Goal: Task Accomplishment & Management: Complete application form

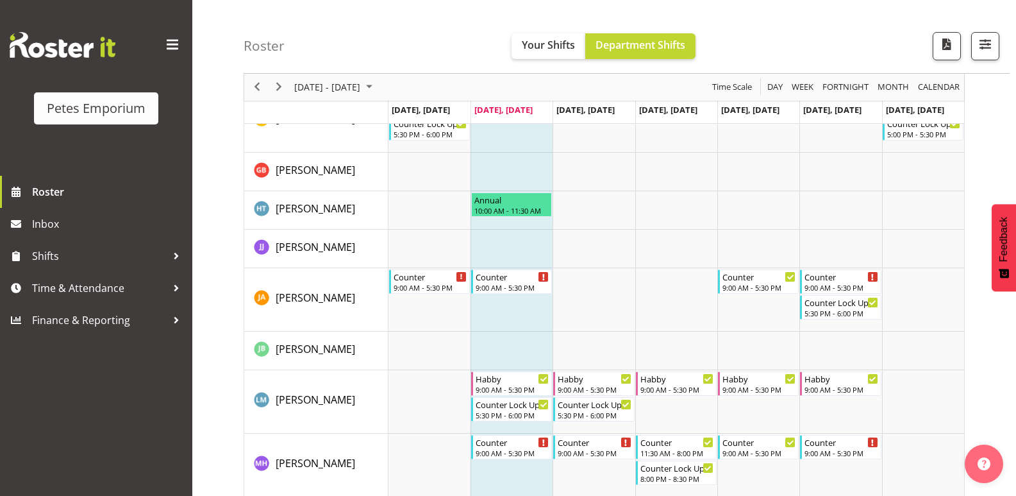
scroll to position [549, 0]
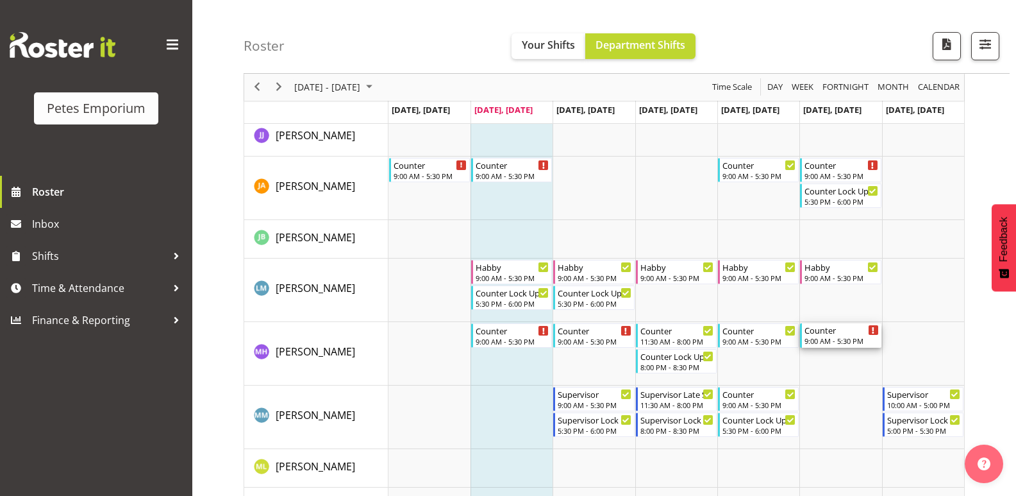
click at [843, 338] on div "9:00 AM - 5:30 PM" at bounding box center [842, 340] width 74 height 10
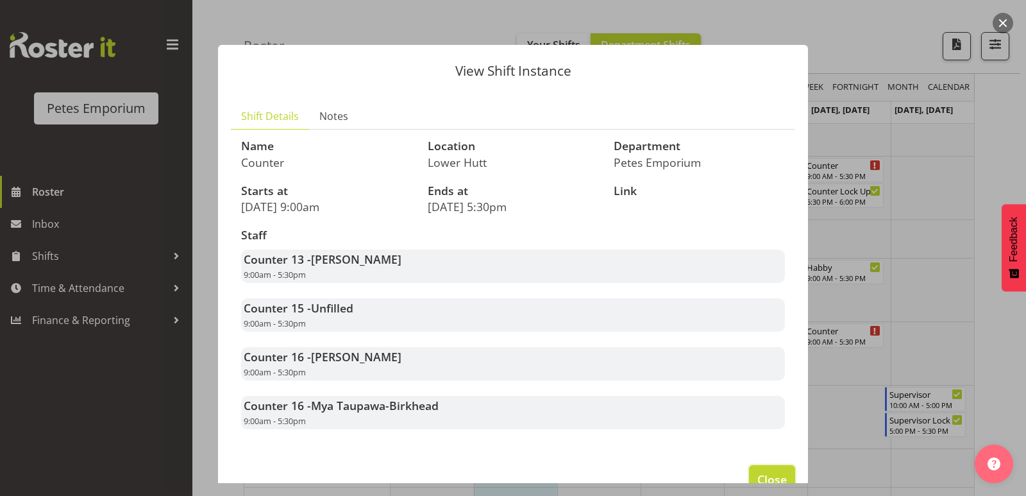
click at [763, 473] on span "Close" at bounding box center [771, 479] width 29 height 17
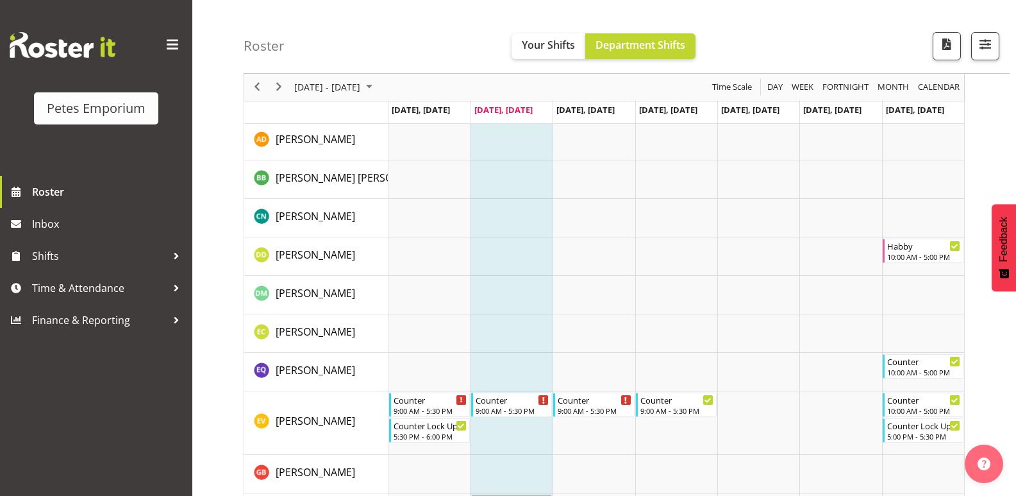
scroll to position [385, 0]
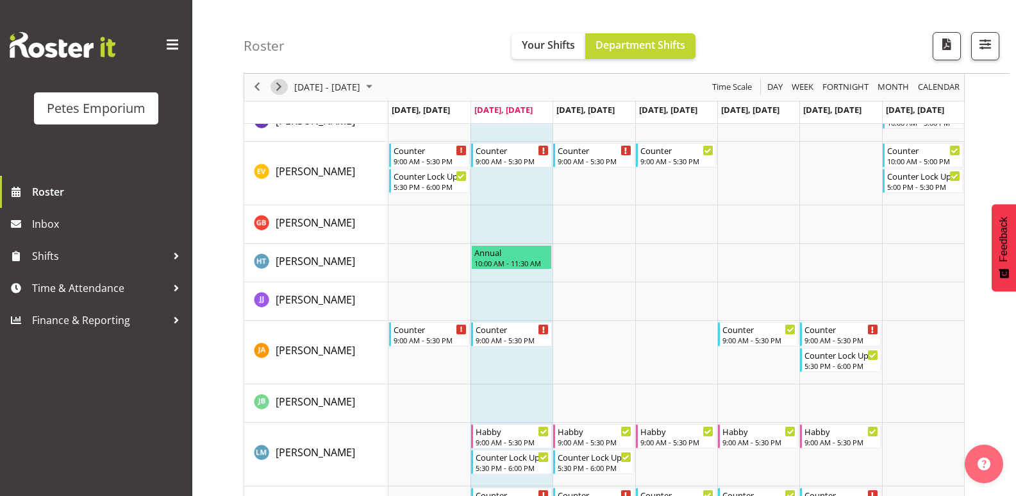
click at [283, 95] on div "next period" at bounding box center [279, 87] width 22 height 27
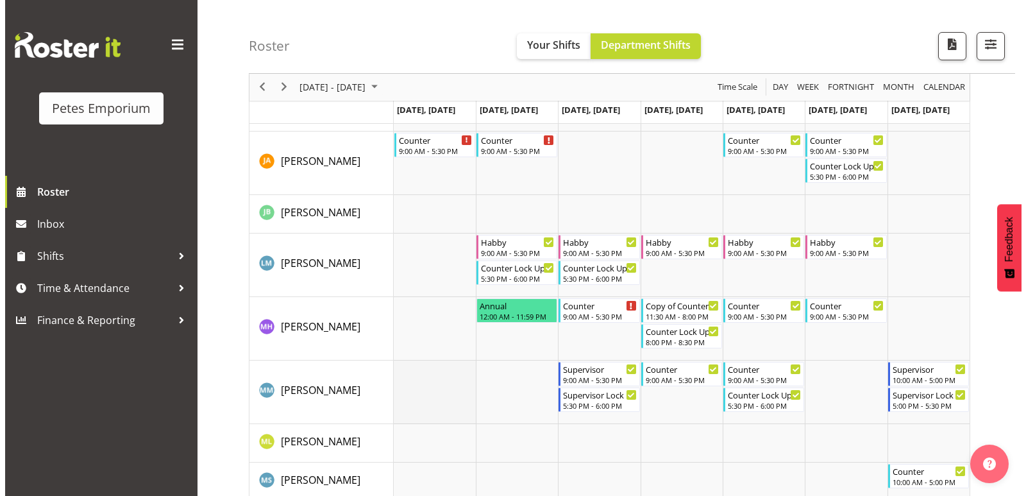
scroll to position [382, 0]
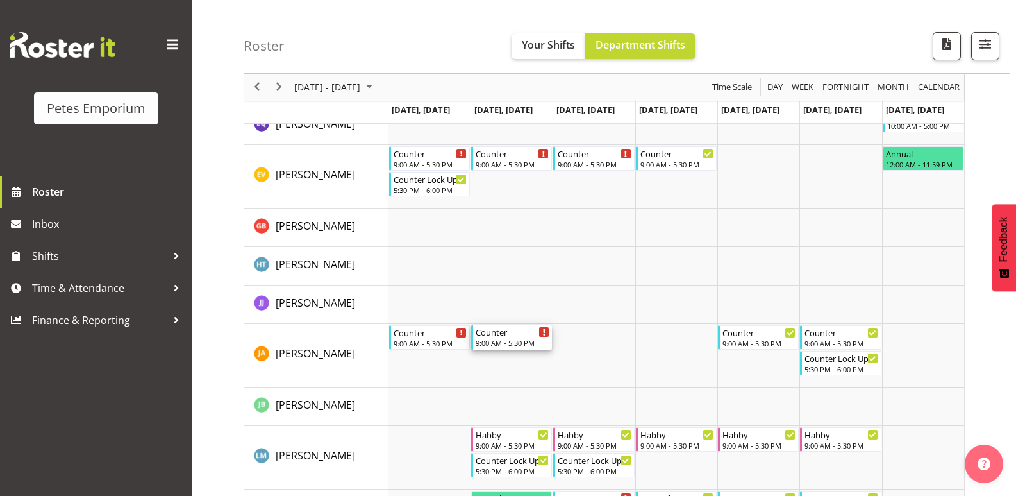
click at [496, 339] on div "9:00 AM - 5:30 PM" at bounding box center [513, 342] width 74 height 10
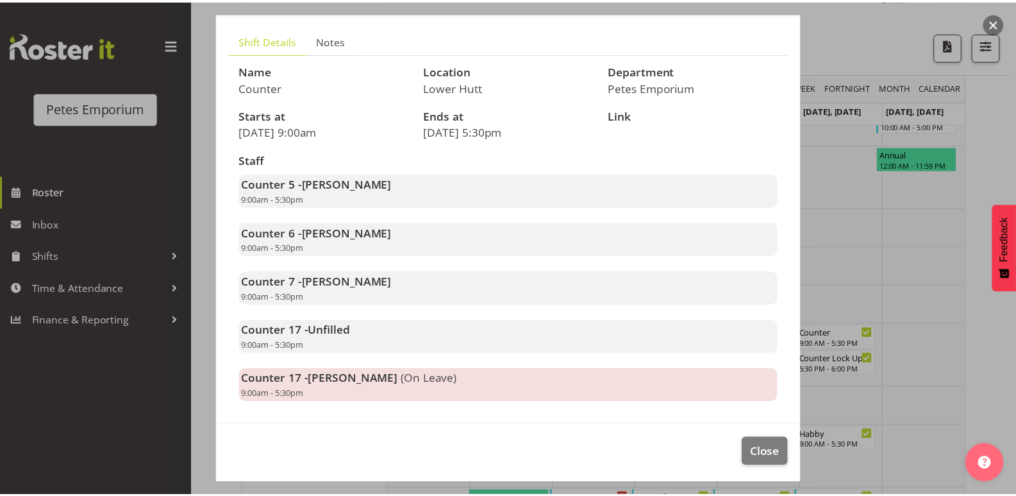
scroll to position [78, 0]
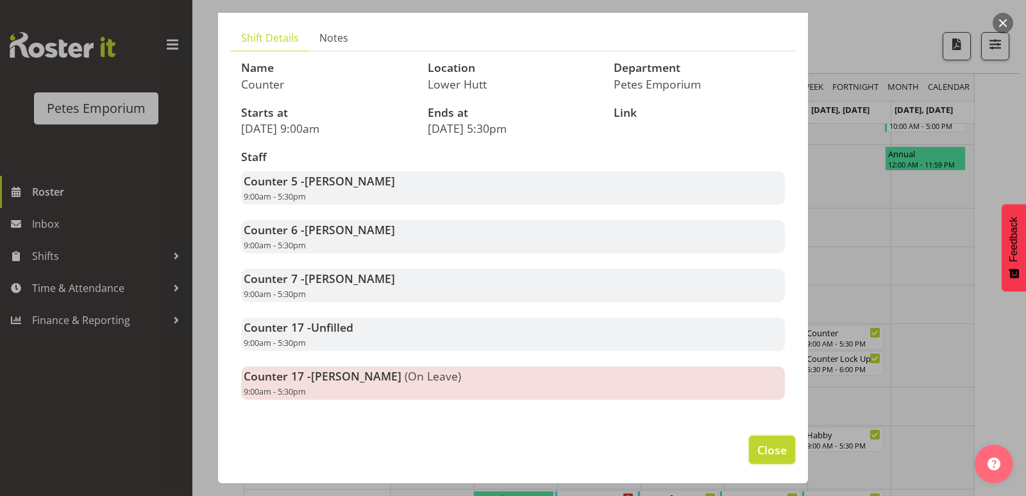
click at [749, 455] on button "Close" at bounding box center [772, 449] width 46 height 28
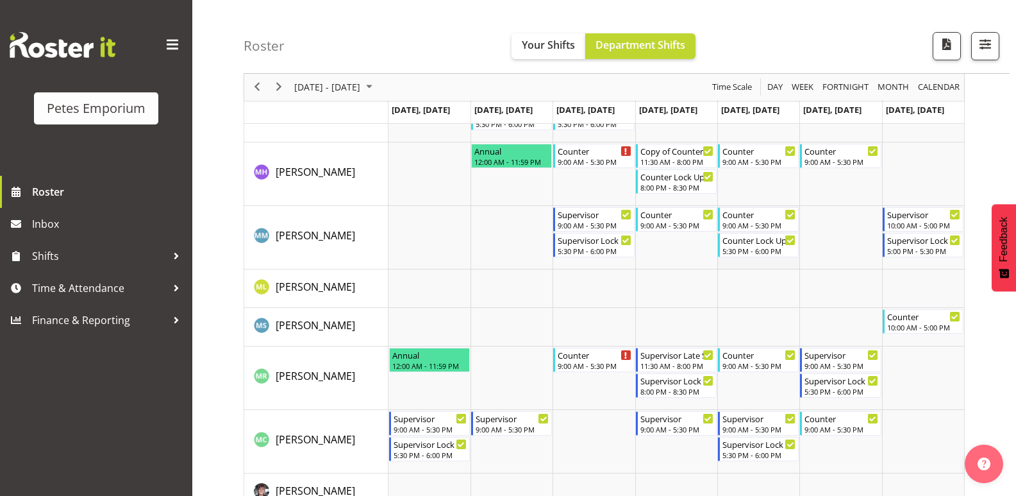
scroll to position [702, 0]
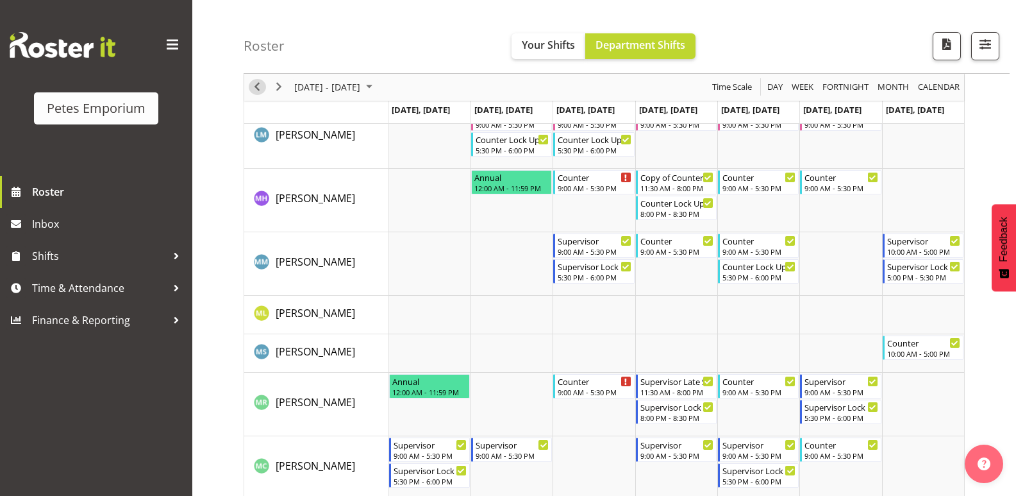
click at [258, 94] on span "Previous" at bounding box center [256, 88] width 15 height 16
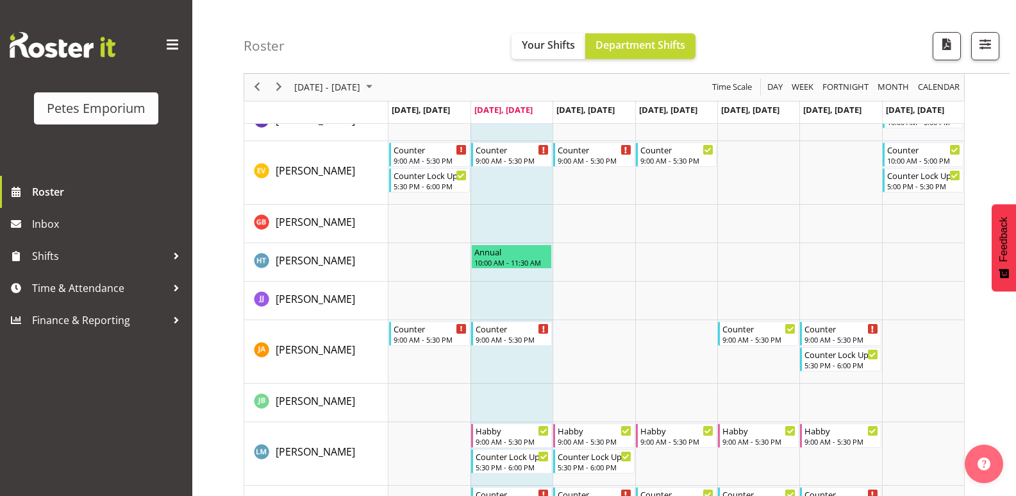
scroll to position [292, 0]
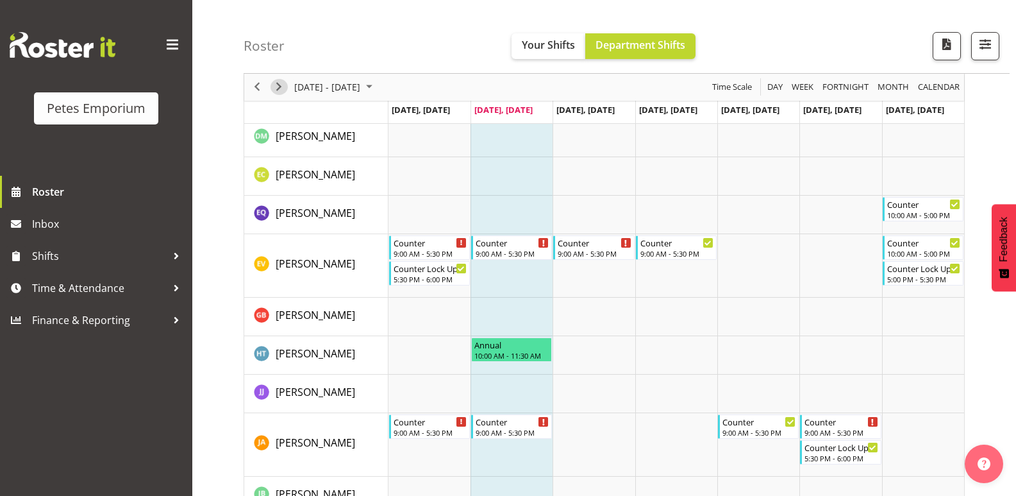
click at [285, 91] on span "Next" at bounding box center [278, 88] width 15 height 16
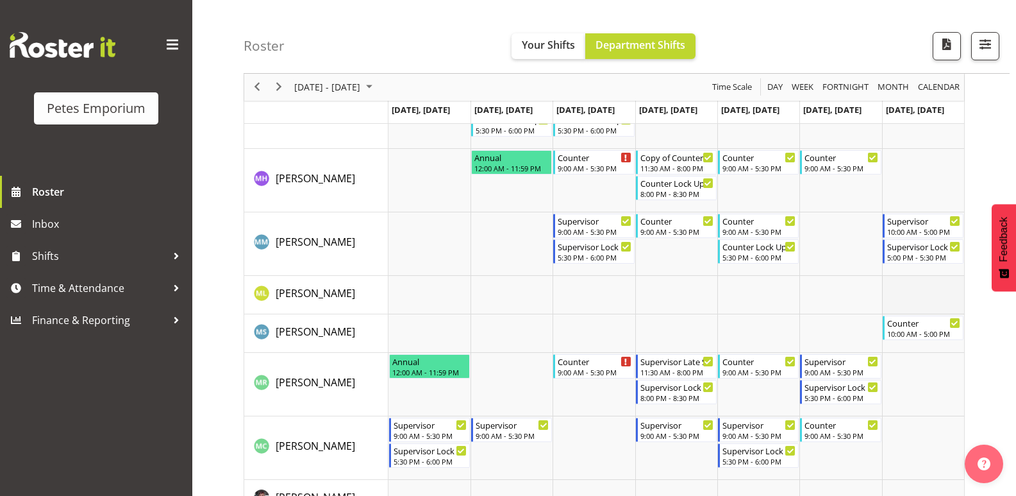
scroll to position [702, 0]
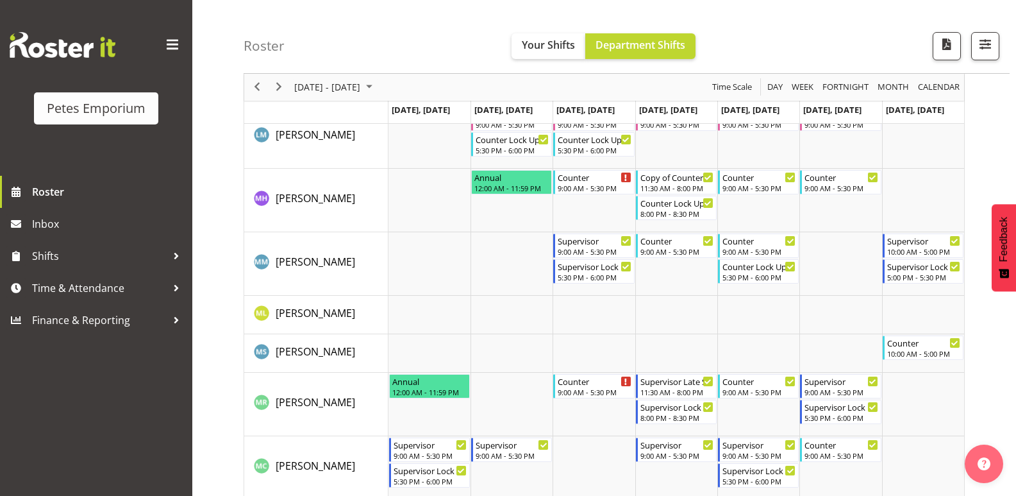
click at [257, 96] on div "previous period" at bounding box center [257, 87] width 22 height 27
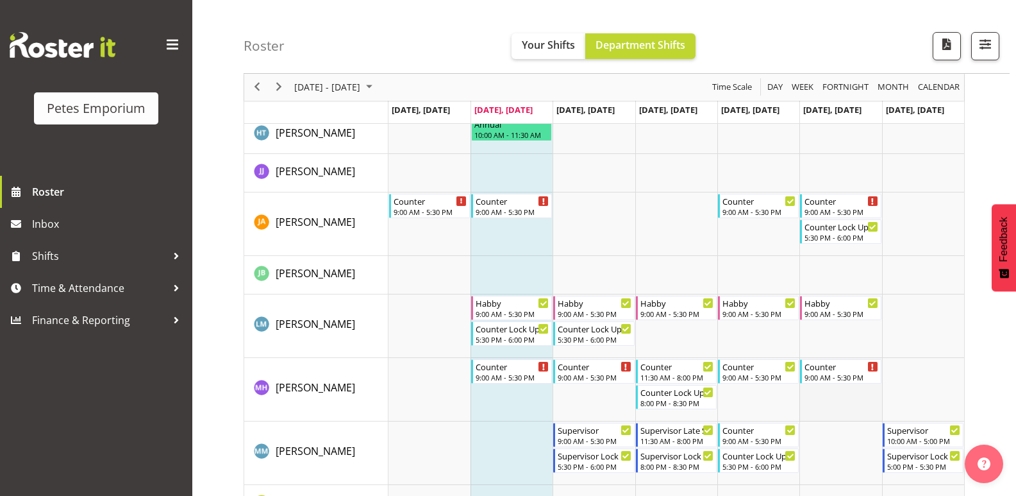
scroll to position [705, 0]
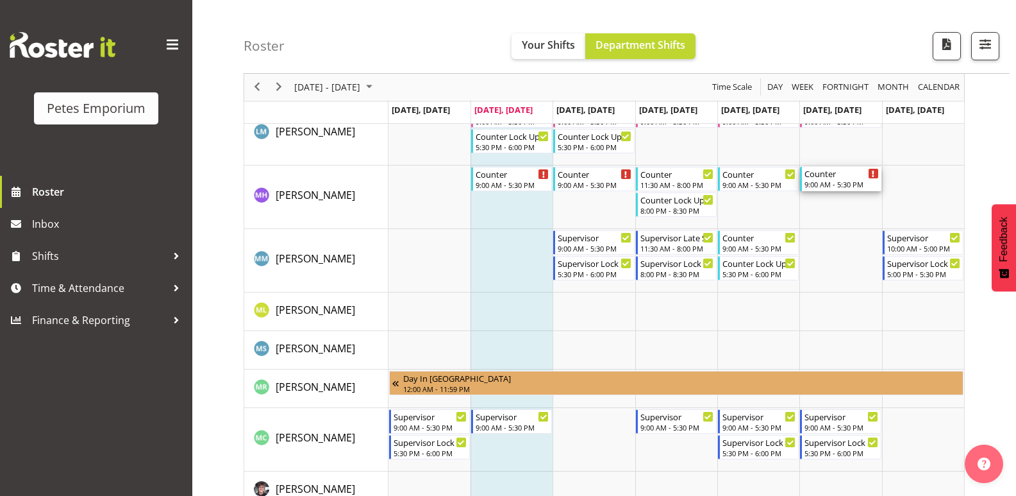
click at [827, 175] on div "Counter" at bounding box center [842, 173] width 74 height 13
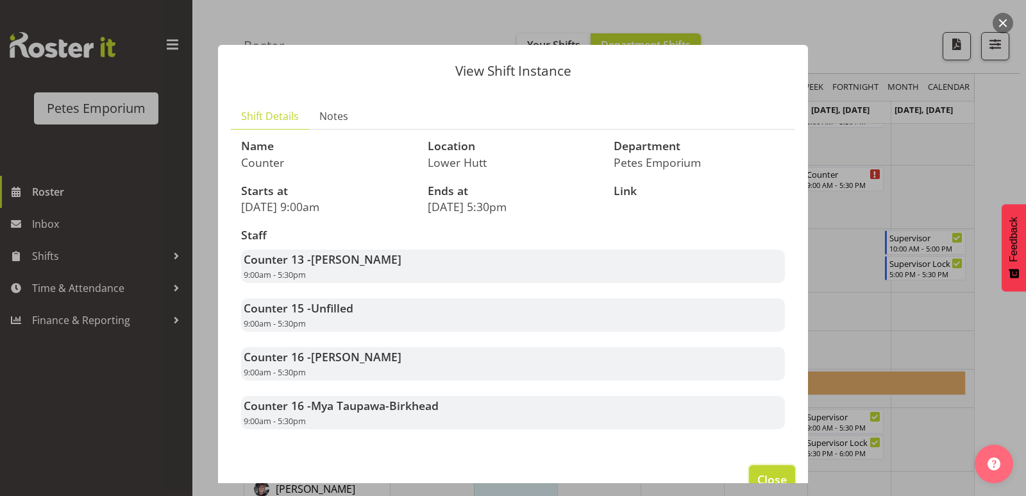
click at [749, 471] on button "Close" at bounding box center [772, 479] width 46 height 28
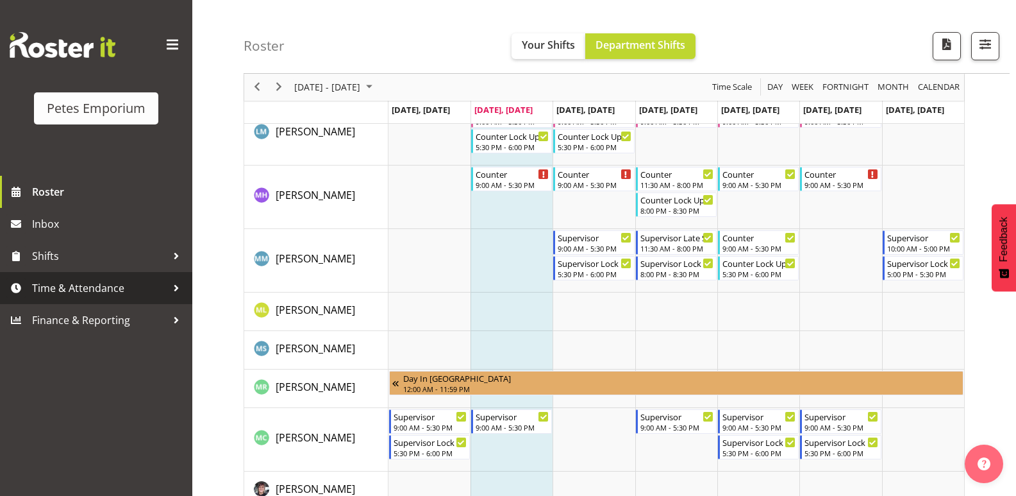
click at [83, 298] on span "Time & Attendance" at bounding box center [99, 287] width 135 height 19
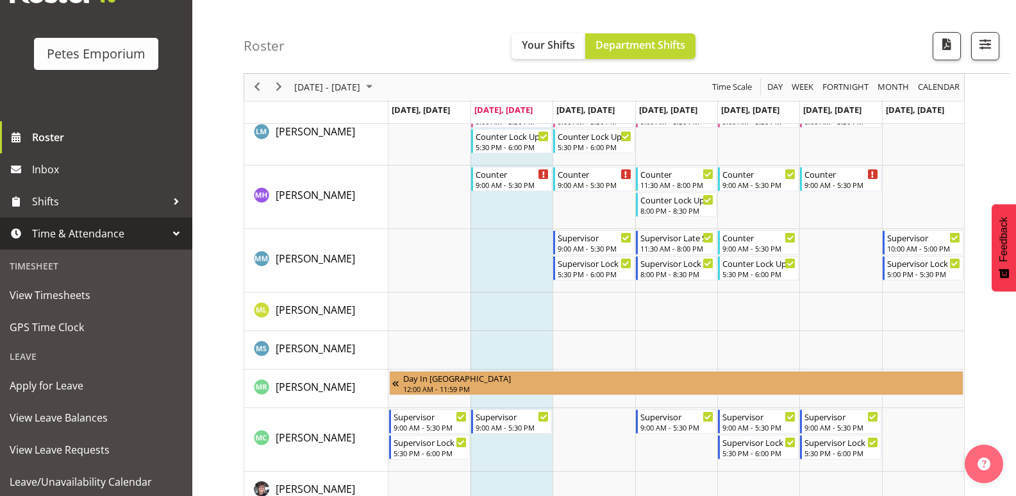
scroll to position [64, 0]
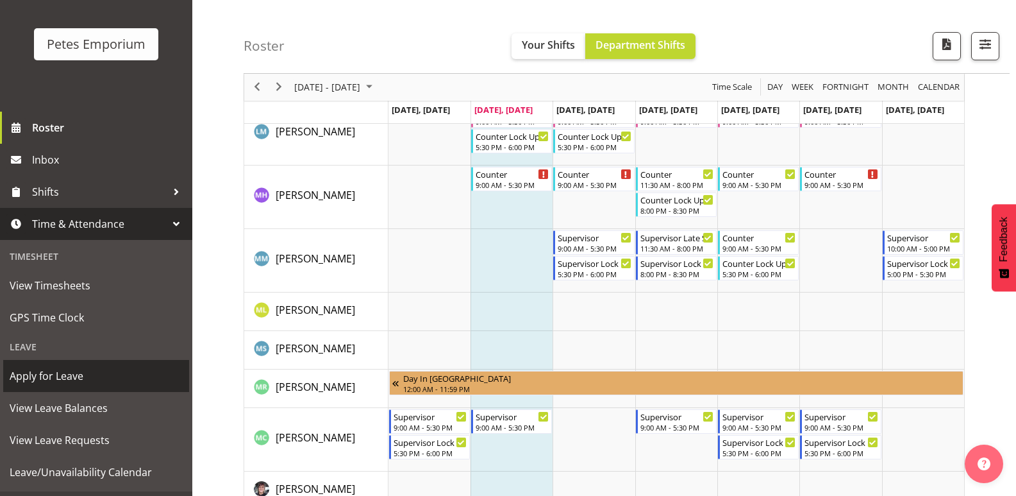
click at [53, 387] on link "Apply for Leave" at bounding box center [96, 376] width 186 height 32
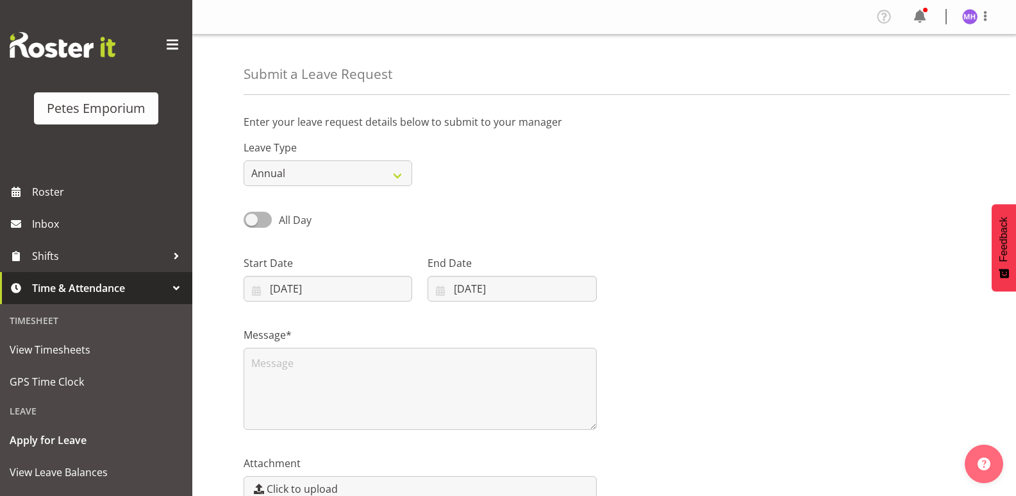
select select "7"
select select "2025"
click at [337, 282] on input "26/08/2025" at bounding box center [328, 289] width 169 height 26
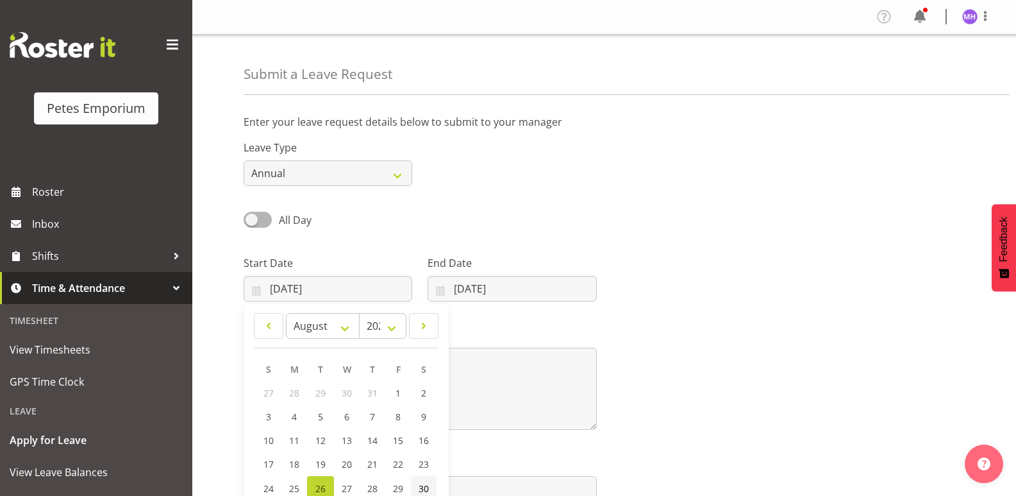
click at [428, 491] on span "30" at bounding box center [424, 488] width 10 height 12
type input "30/08/2025"
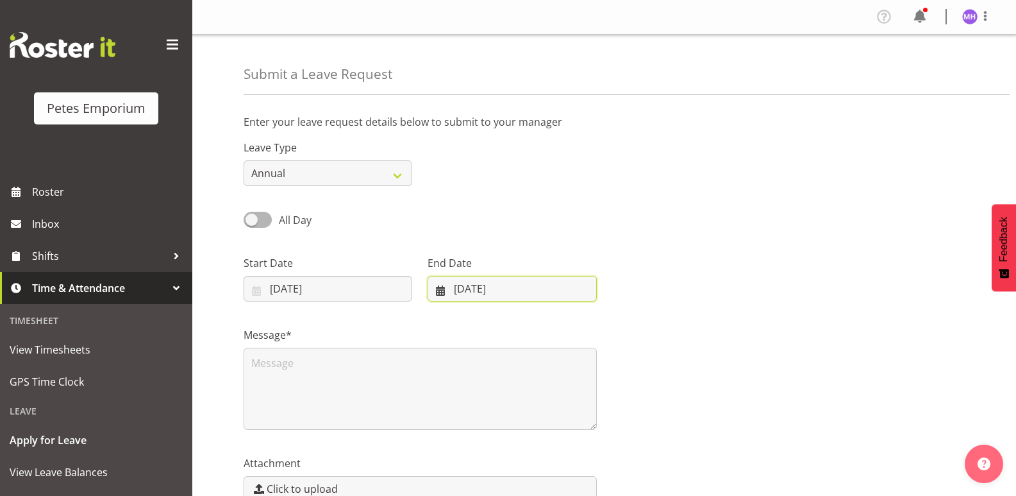
click at [506, 282] on input "26/08/2025" at bounding box center [512, 289] width 169 height 26
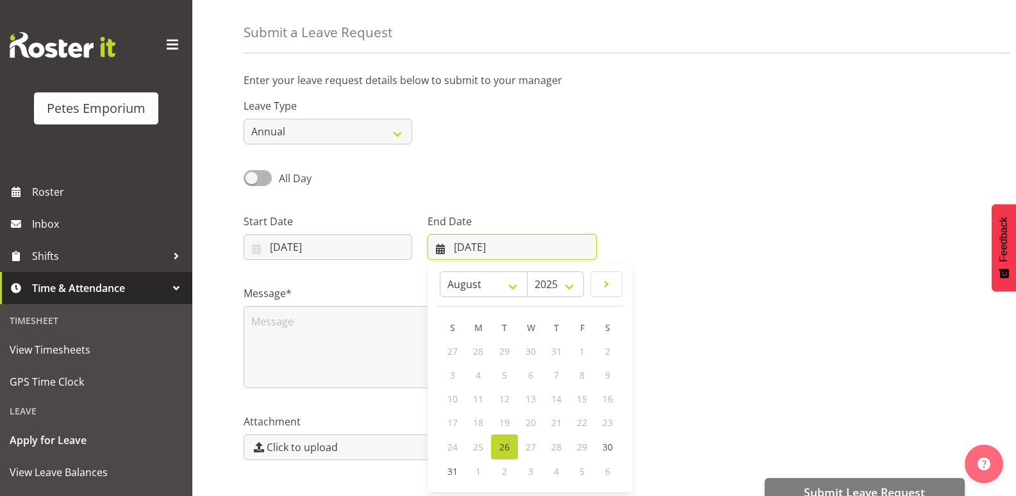
scroll to position [64, 0]
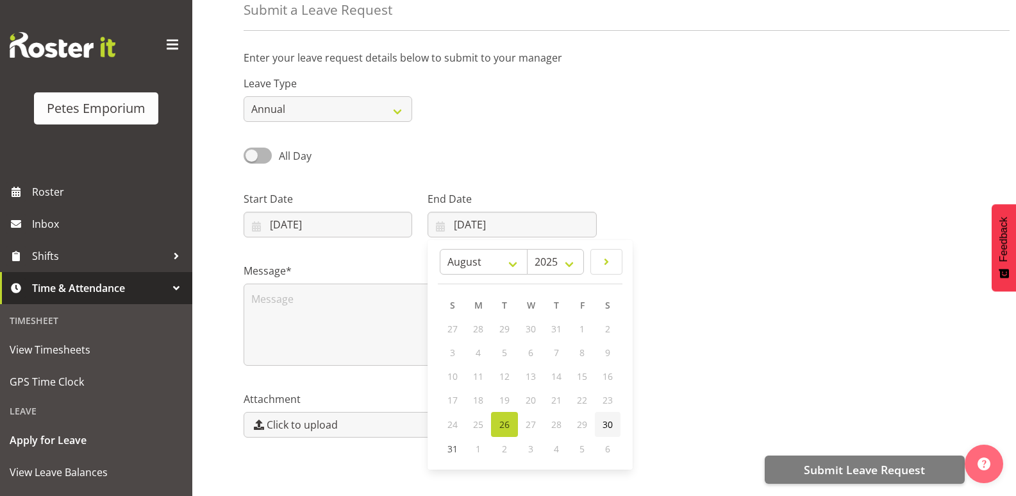
click at [611, 419] on span "30" at bounding box center [608, 424] width 10 height 12
type input "30/08/2025"
click at [283, 103] on select "Annual Sick Leave Without Pay Bereavement Domestic Violence Parental Jury Servi…" at bounding box center [328, 109] width 169 height 26
drag, startPoint x: 283, startPoint y: 103, endPoint x: 275, endPoint y: 129, distance: 27.4
click at [283, 103] on select "Annual Sick Leave Without Pay Bereavement Domestic Violence Parental Jury Servi…" at bounding box center [328, 109] width 169 height 26
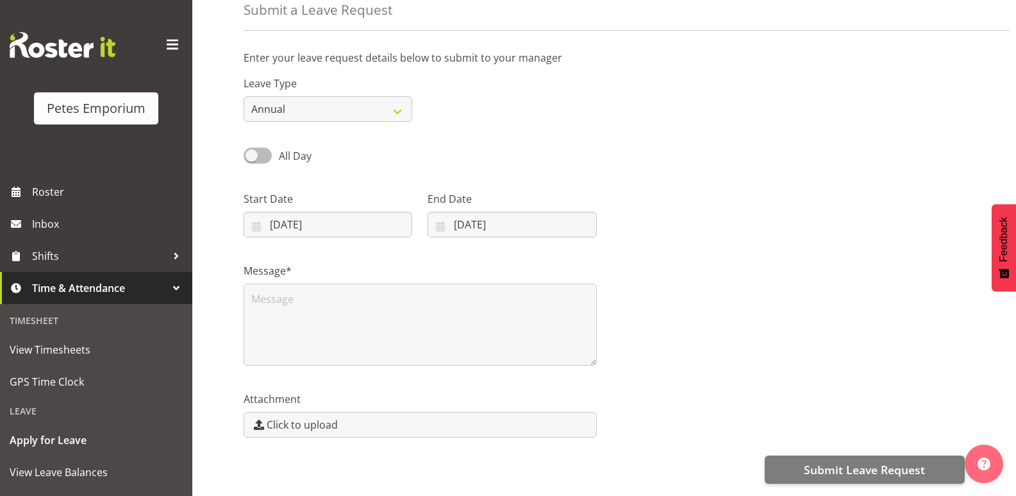
click at [249, 153] on span at bounding box center [258, 155] width 28 height 16
click at [249, 153] on input "All Day" at bounding box center [248, 155] width 8 height 8
checkbox input "true"
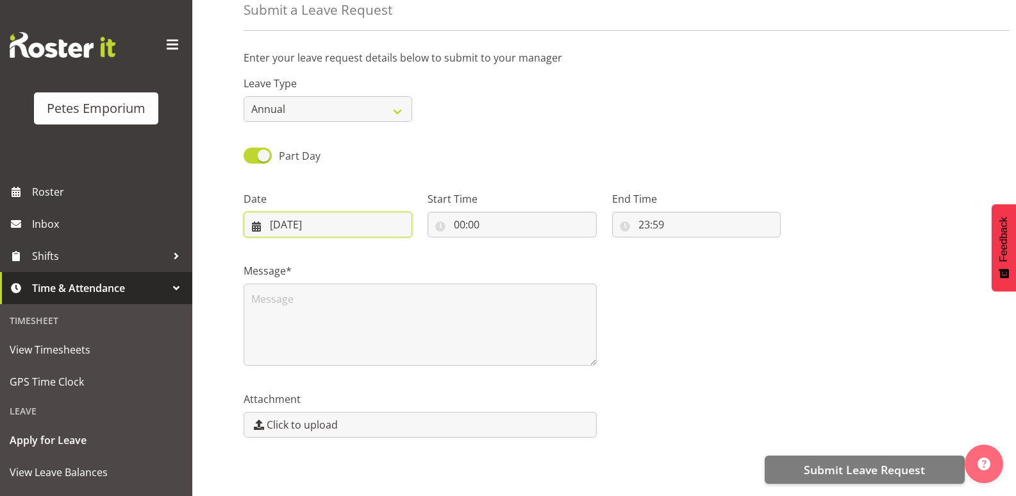
click at [397, 232] on input "26/08/2025" at bounding box center [328, 225] width 169 height 26
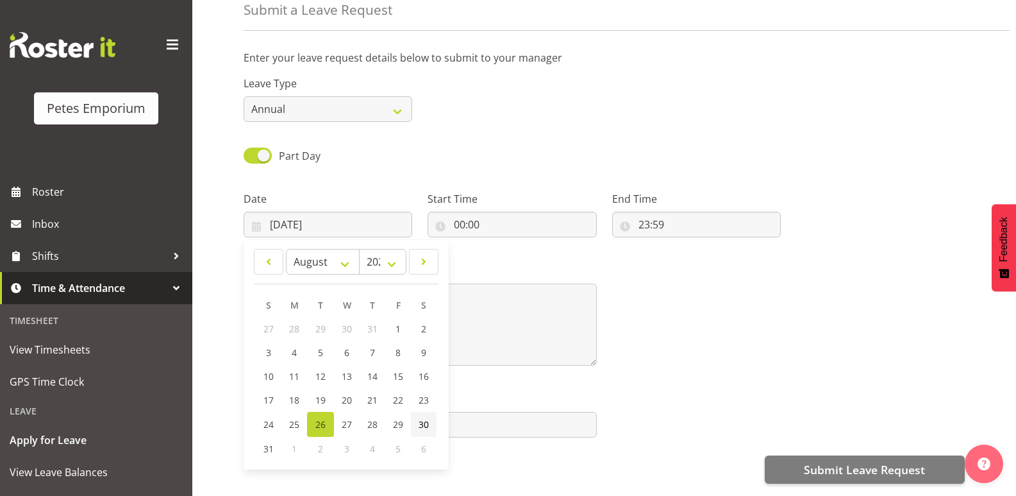
click at [419, 422] on span "30" at bounding box center [424, 424] width 10 height 12
type input "30/08/2025"
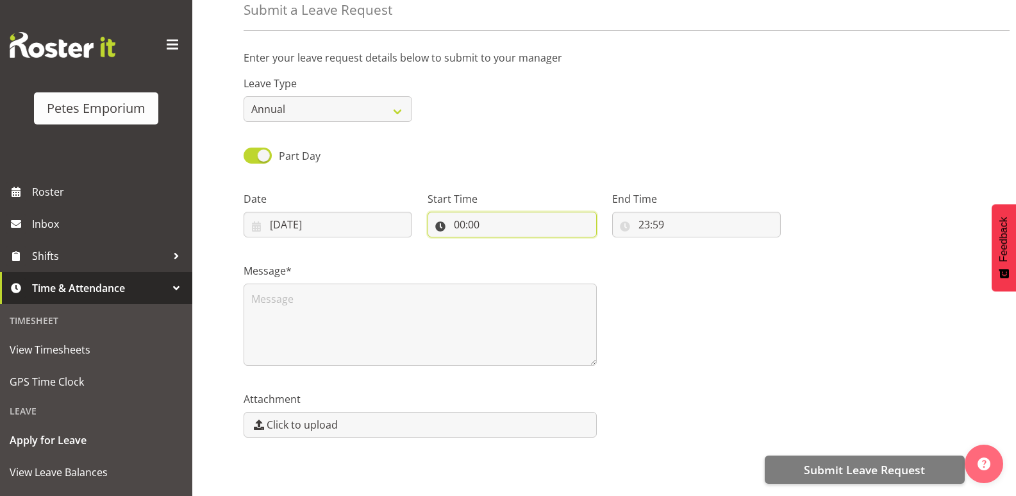
click at [512, 233] on input "00:00" at bounding box center [512, 225] width 169 height 26
click at [506, 258] on select "00 01 02 03 04 05 06 07 08 09 10 11 12 13 14 15 16 17 18 19 20 21 22 23" at bounding box center [515, 258] width 29 height 26
select select "4"
click at [501, 245] on select "00 01 02 03 04 05 06 07 08 09 10 11 12 13 14 15 16 17 18 19 20 21 22 23" at bounding box center [515, 258] width 29 height 26
type input "04:00"
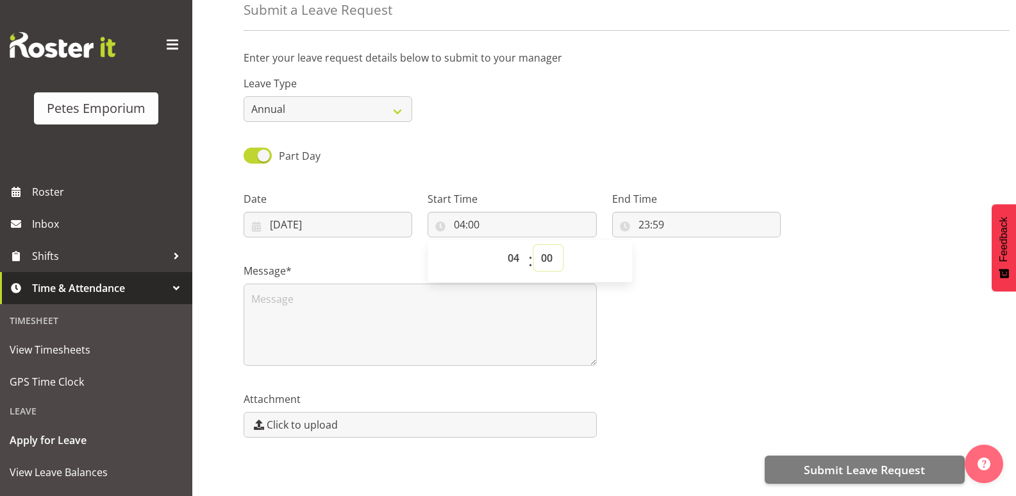
drag, startPoint x: 546, startPoint y: 257, endPoint x: 550, endPoint y: 248, distance: 9.8
click at [546, 257] on select "00 01 02 03 04 05 06 07 08 09 10 11 12 13 14 15 16 17 18 19 20 21 22 23 24 25 2…" at bounding box center [548, 258] width 29 height 26
select select "3"
click at [534, 245] on select "00 01 02 03 04 05 06 07 08 09 10 11 12 13 14 15 16 17 18 19 20 21 22 23 24 25 2…" at bounding box center [548, 258] width 29 height 26
type input "04:03"
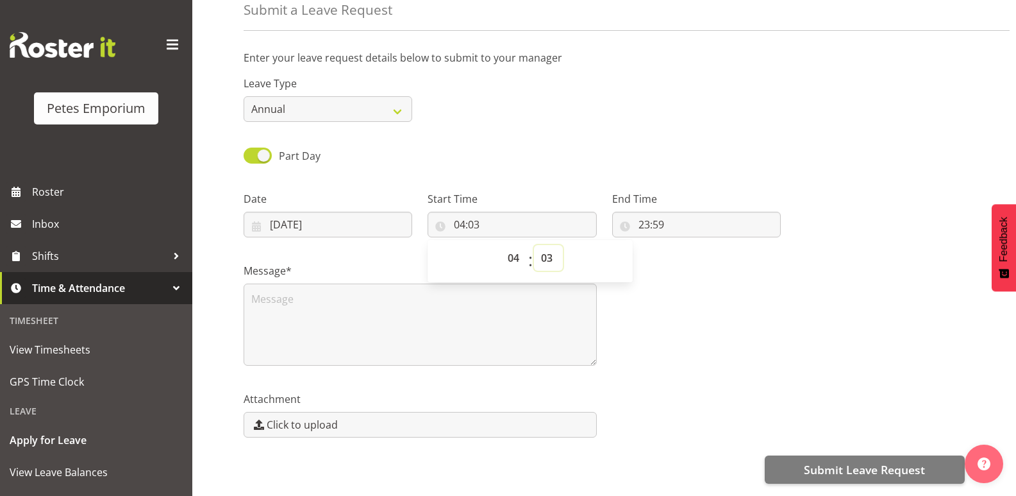
click at [550, 264] on select "00 01 02 03 04 05 06 07 08 09 10 11 12 13 14 15 16 17 18 19 20 21 22 23 24 25 2…" at bounding box center [548, 258] width 29 height 26
select select "30"
click at [534, 245] on select "00 01 02 03 04 05 06 07 08 09 10 11 12 13 14 15 16 17 18 19 20 21 22 23 24 25 2…" at bounding box center [548, 258] width 29 height 26
type input "04:30"
click at [458, 315] on textarea at bounding box center [420, 324] width 353 height 82
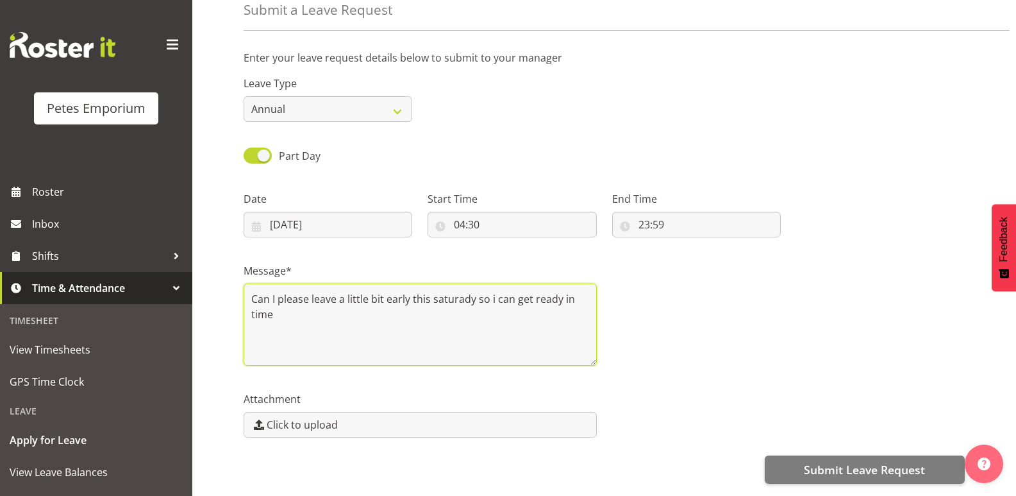
click at [452, 292] on textarea "Can I please leave a little bit early this saturady so i can get ready in time" at bounding box center [420, 324] width 353 height 82
click at [403, 298] on textarea "Can I please leave a little bit early this saturday so i can get ready in time" at bounding box center [420, 324] width 353 height 82
click at [492, 297] on textarea "Can I please leave a little bit early this saturday so i can get ready in time" at bounding box center [420, 324] width 353 height 82
click at [505, 297] on textarea "Can I please leave a little bit early this saturday so that i can get ready in …" at bounding box center [420, 324] width 353 height 82
click at [517, 299] on textarea "Can I please leave a little bit early this saturday so that i can get ready in …" at bounding box center [420, 324] width 353 height 82
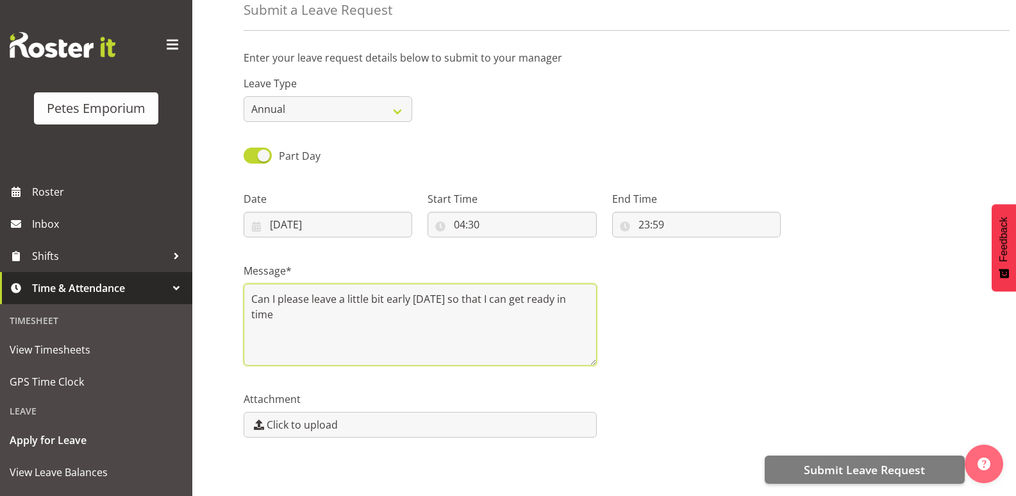
click at [377, 319] on textarea "Can I please leave a little bit early this saturday so that I can get ready in …" at bounding box center [420, 324] width 353 height 82
click at [358, 320] on textarea "Can I please leave a little bit early this saturday so that I can get ready in …" at bounding box center [420, 324] width 353 height 82
click at [358, 310] on textarea "Can I please leave a little bit early this saturday so that I can get ready in …" at bounding box center [420, 324] width 353 height 82
click at [471, 310] on textarea "Can I please leave a little bit early this saturday so that I can get ready in …" at bounding box center [420, 324] width 353 height 82
click at [435, 302] on textarea "Can I please leave a little bit early this saturday so that I can get ready in …" at bounding box center [420, 324] width 353 height 82
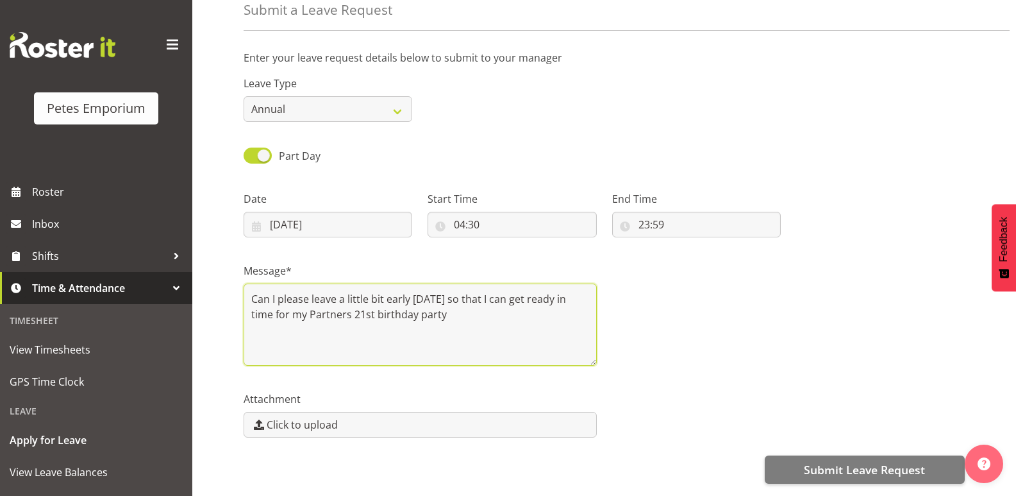
click at [475, 319] on textarea "Can I please leave a little bit early this Saturday so that I can get ready in …" at bounding box center [420, 324] width 353 height 82
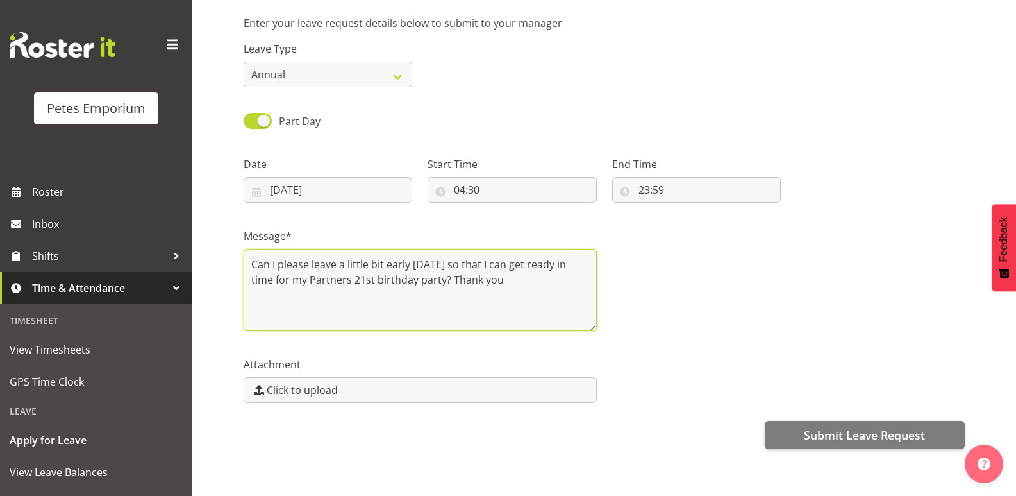
scroll to position [131, 0]
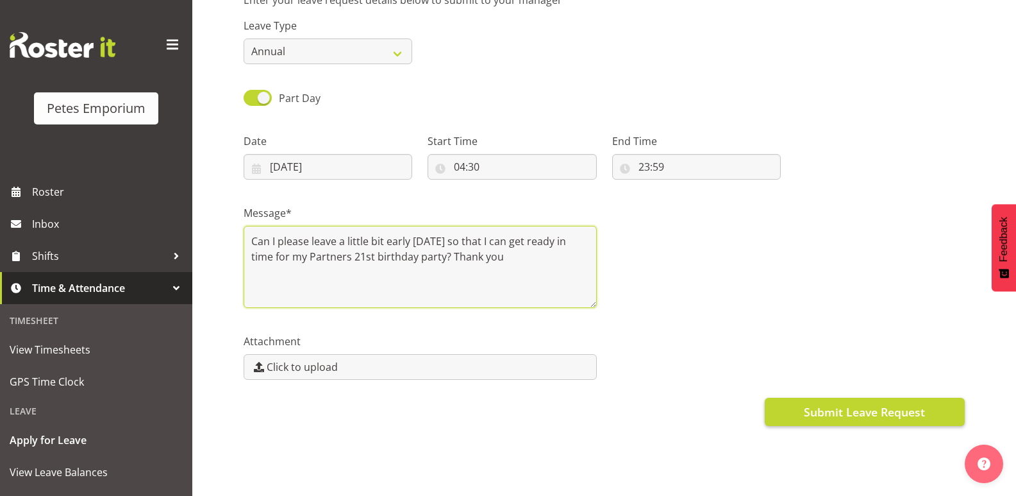
type textarea "Can I please leave a little bit early this Saturday so that I can get ready in …"
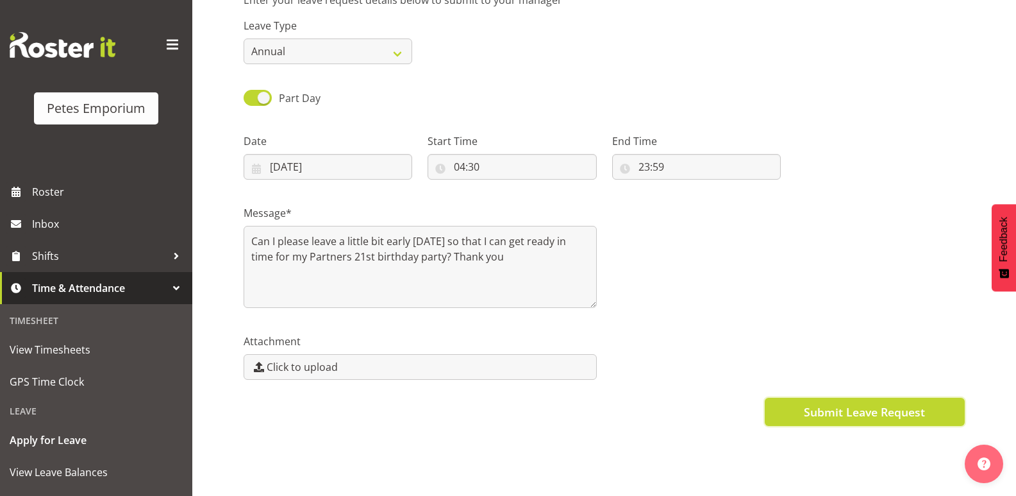
click at [834, 410] on span "Submit Leave Request" at bounding box center [864, 411] width 121 height 17
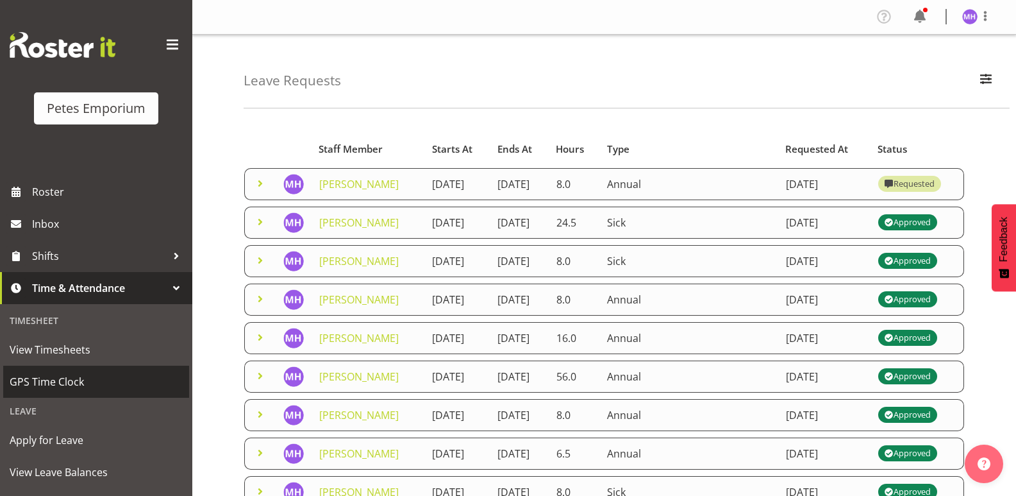
click at [93, 382] on span "GPS Time Clock" at bounding box center [96, 381] width 173 height 19
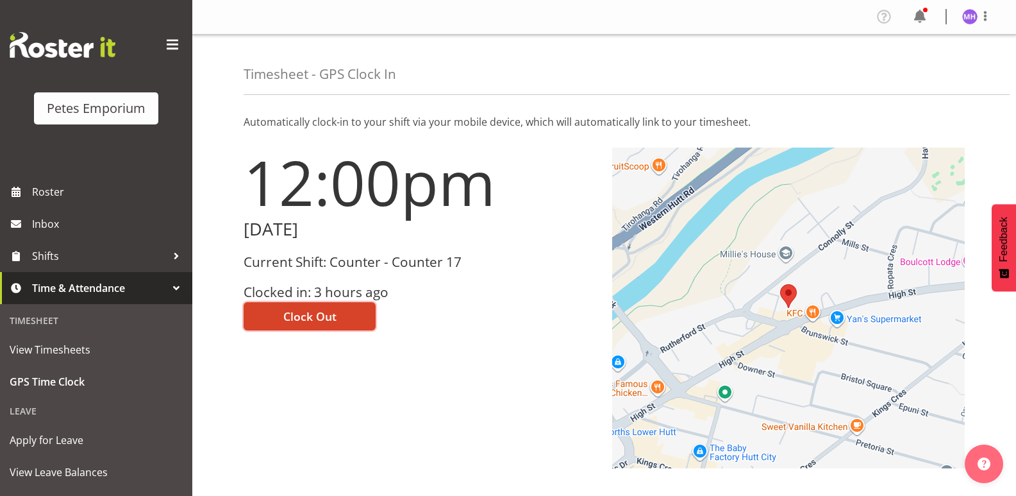
click at [263, 323] on button "Clock Out" at bounding box center [310, 316] width 132 height 28
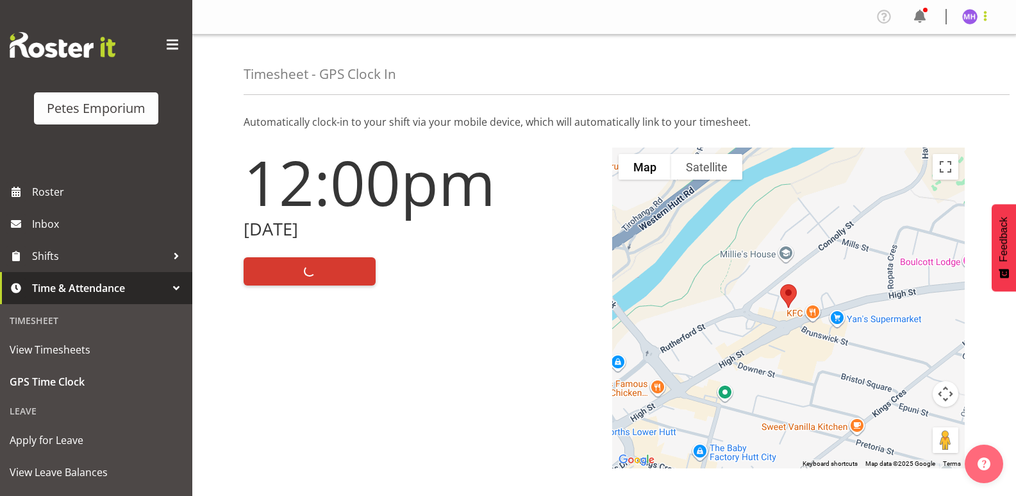
click at [990, 14] on span at bounding box center [985, 15] width 15 height 15
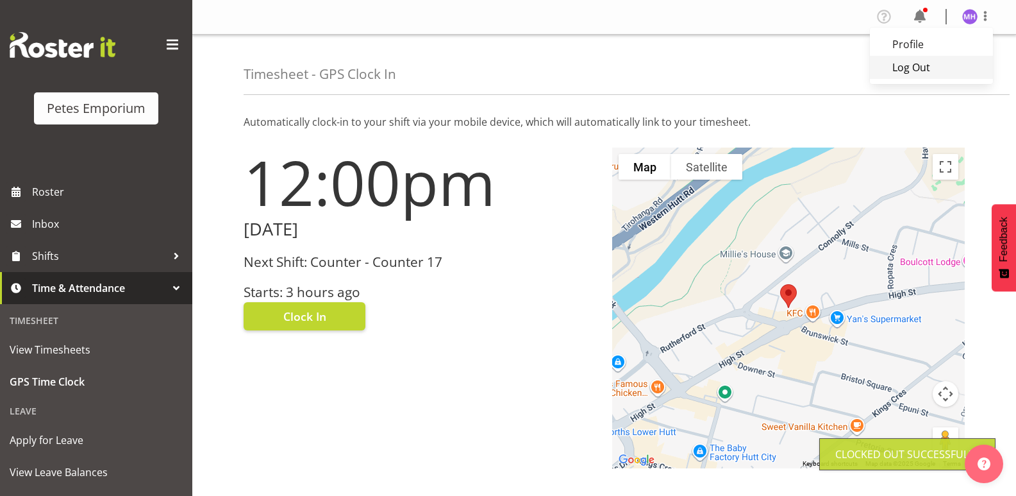
click at [933, 69] on link "Log Out" at bounding box center [931, 67] width 123 height 23
